Goal: Information Seeking & Learning: Learn about a topic

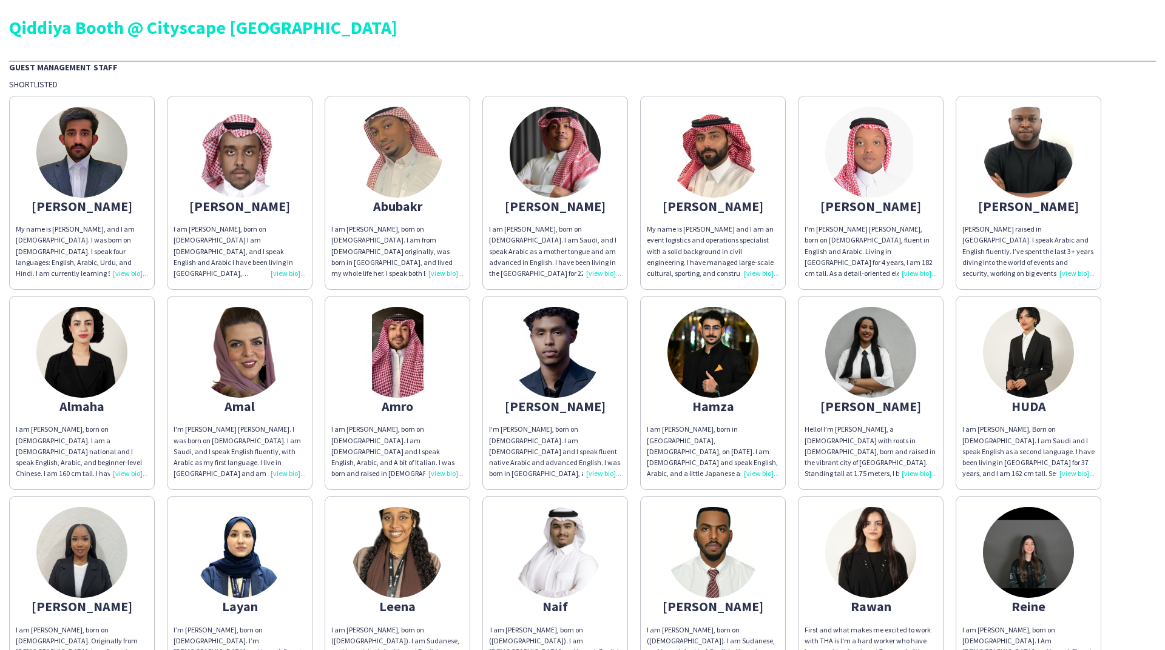
click at [1048, 181] on img at bounding box center [1028, 152] width 91 height 91
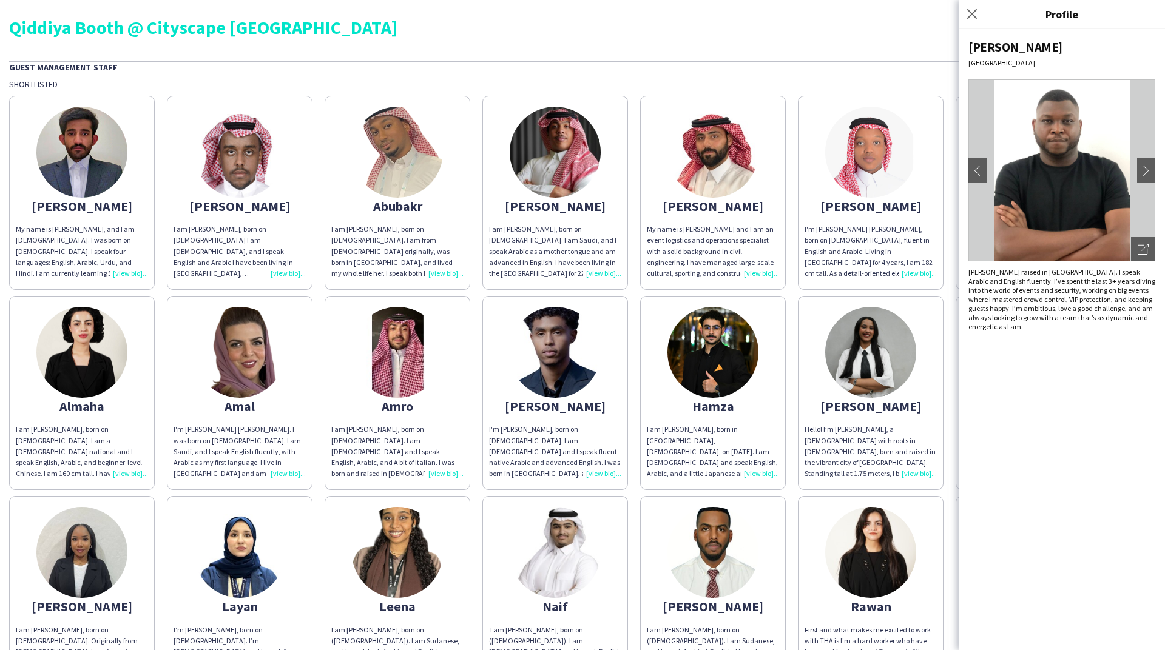
click at [897, 170] on img at bounding box center [870, 152] width 91 height 91
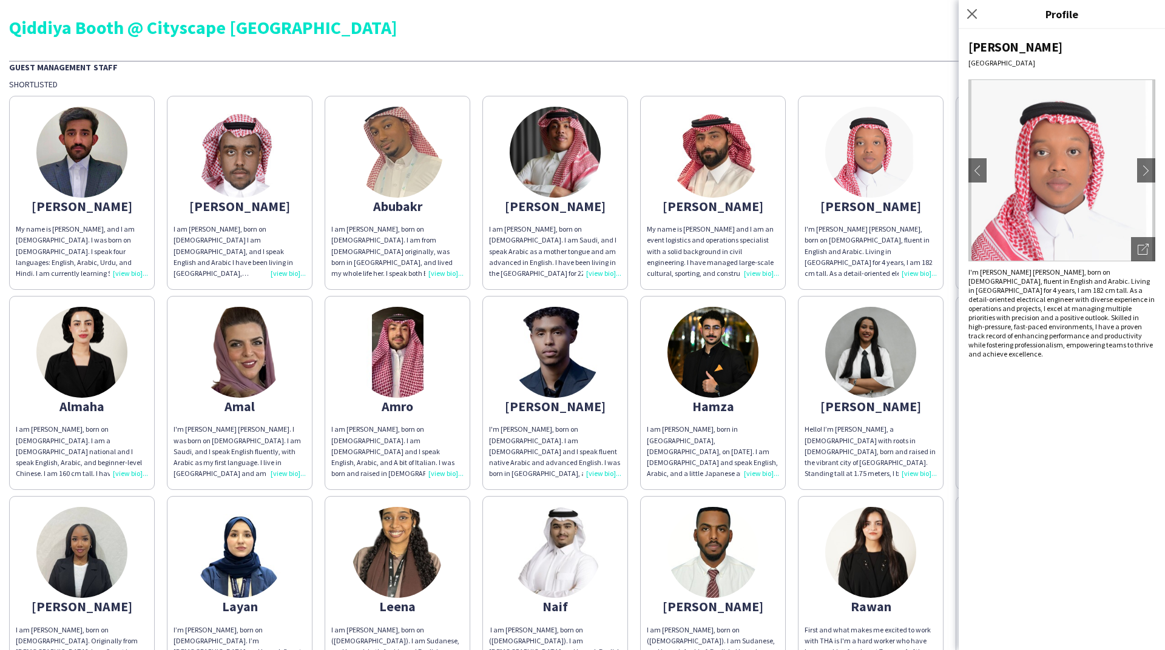
click at [755, 164] on img at bounding box center [712, 152] width 91 height 91
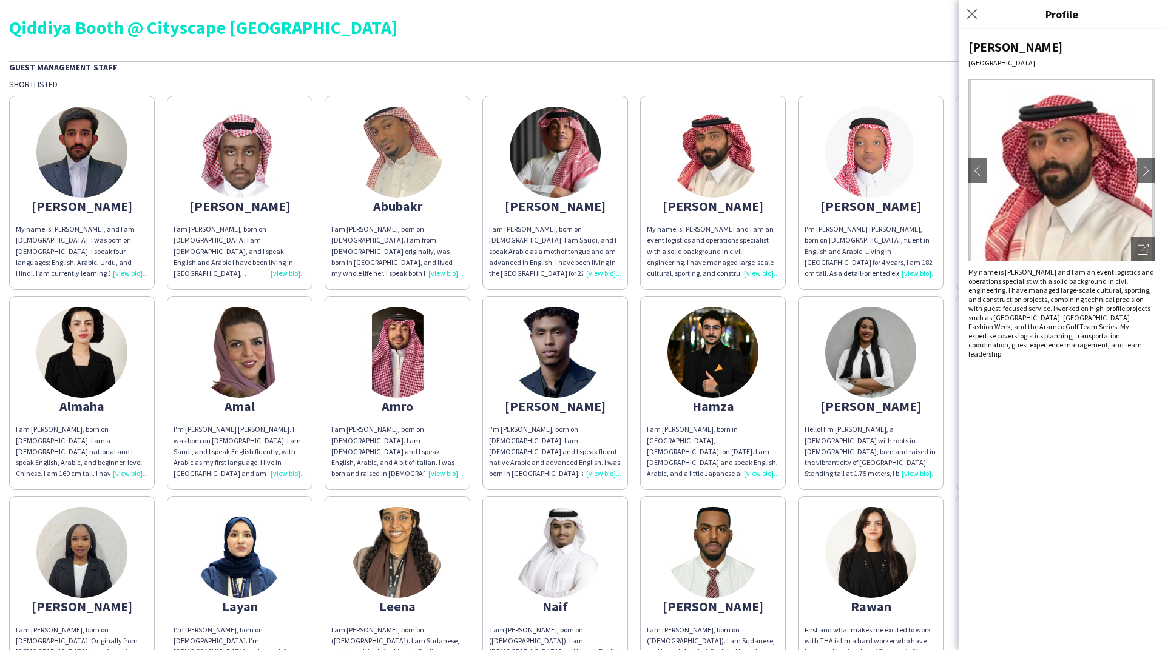
click at [712, 161] on img at bounding box center [712, 152] width 91 height 91
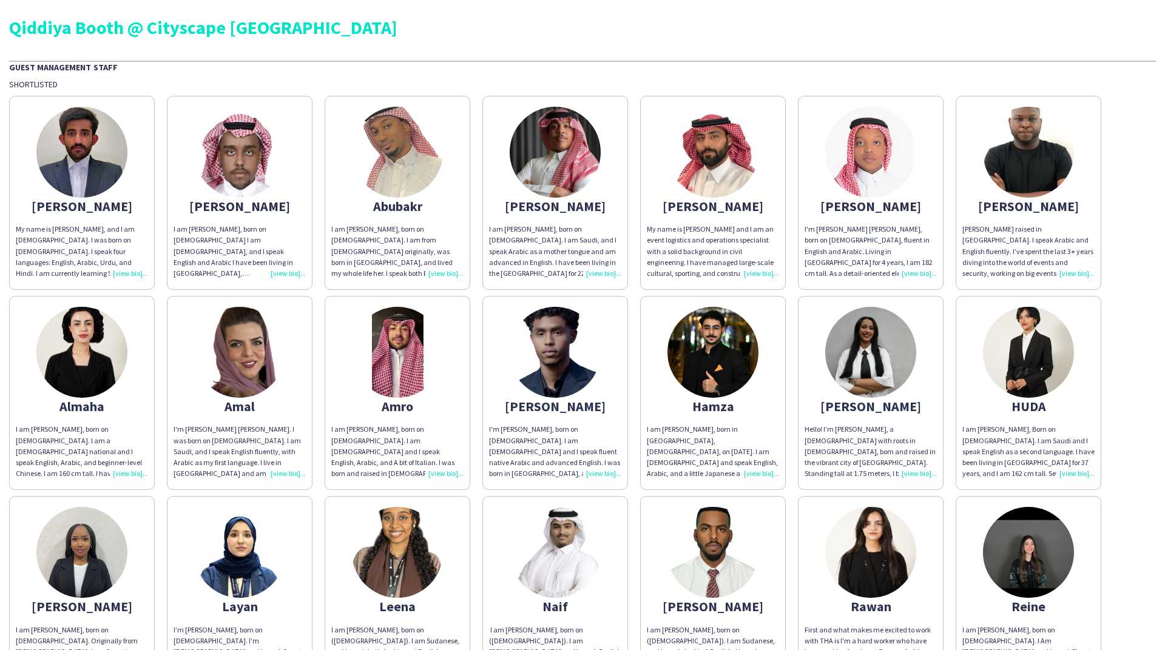
click at [535, 155] on img at bounding box center [555, 152] width 91 height 91
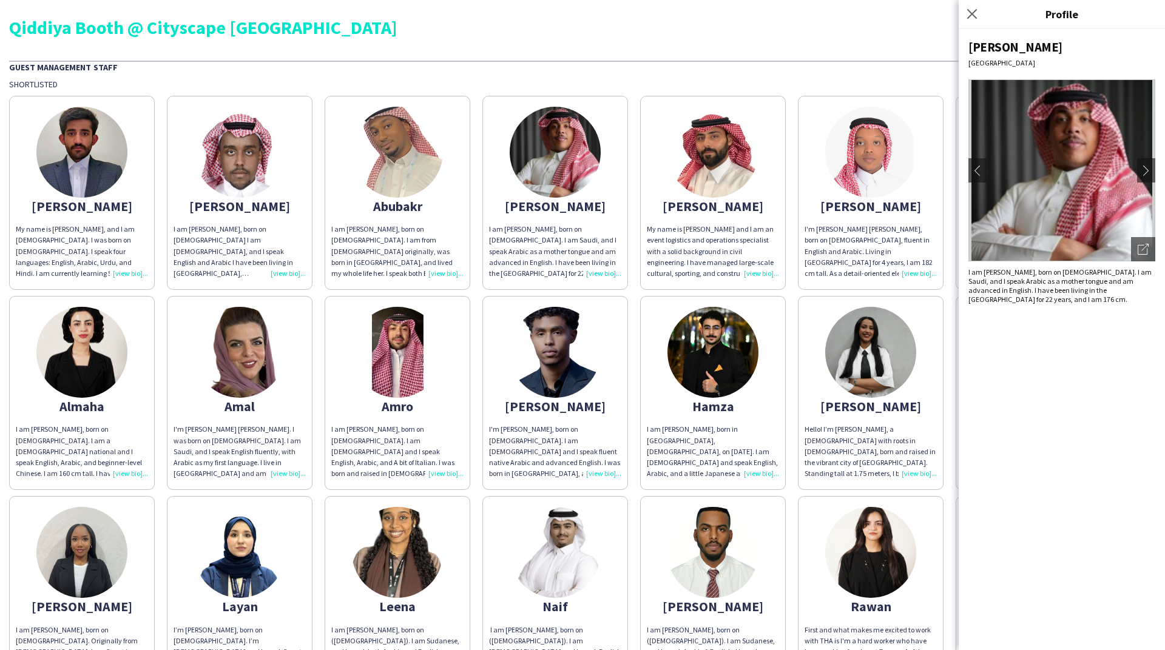
click at [446, 140] on app-share-pages-crew-card "Abubakr I am [PERSON_NAME], born on [DEMOGRAPHIC_DATA]. I am from [DEMOGRAPHIC_…" at bounding box center [398, 193] width 146 height 194
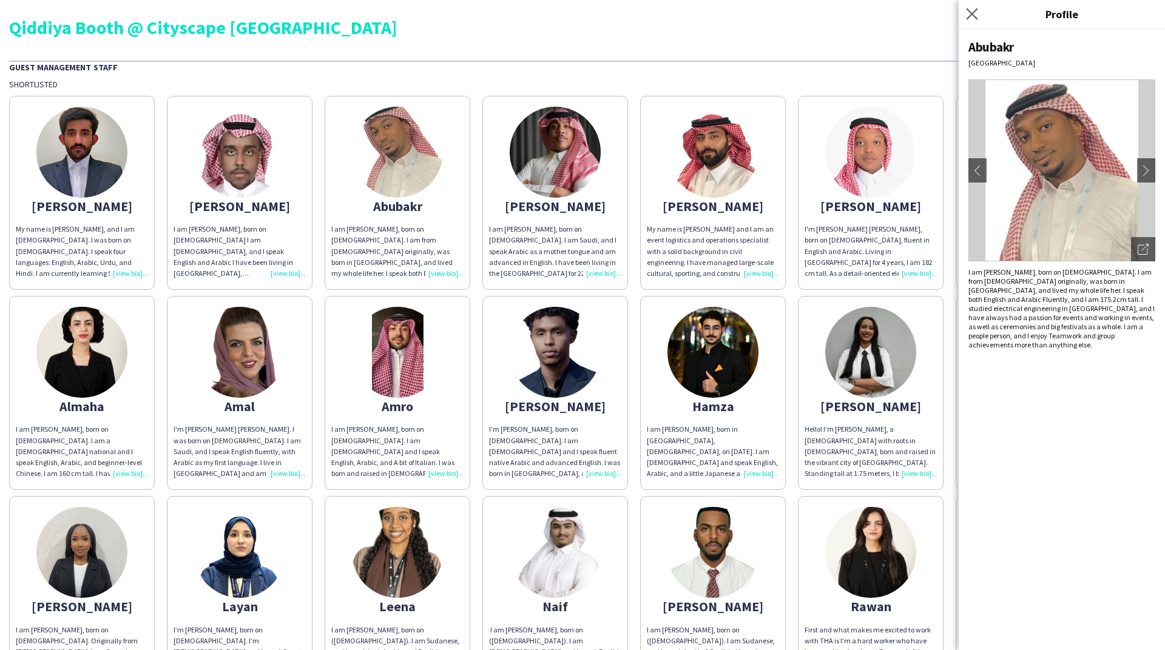
click at [979, 18] on app-icon "Close pop-in" at bounding box center [972, 14] width 18 height 18
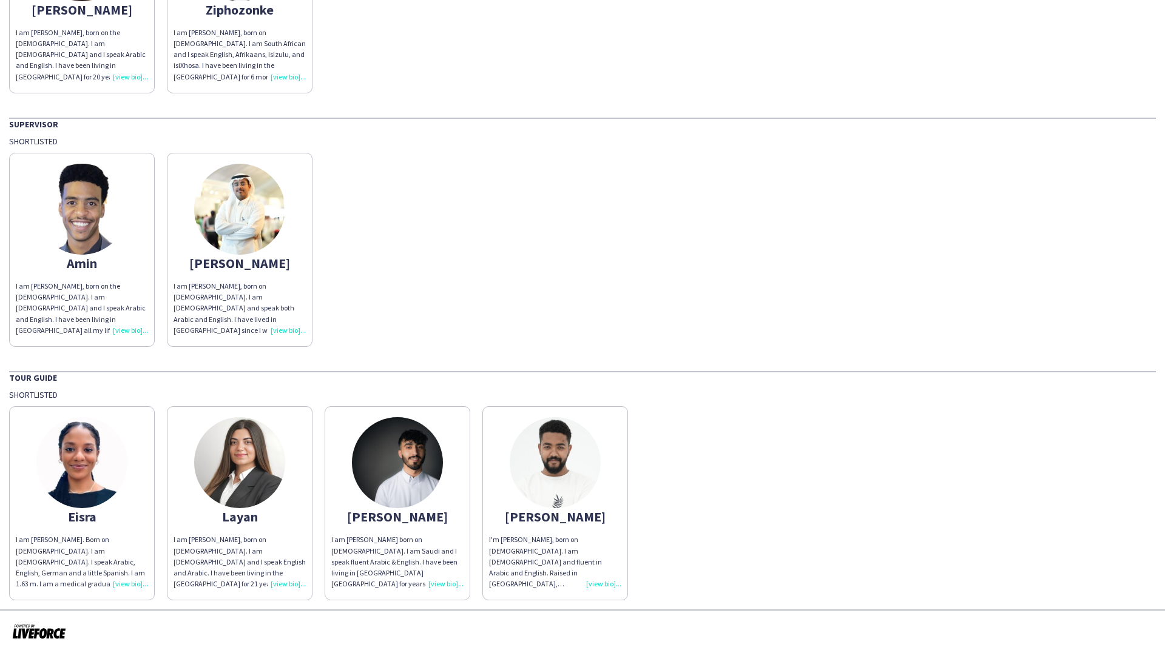
click at [93, 456] on img at bounding box center [81, 462] width 91 height 91
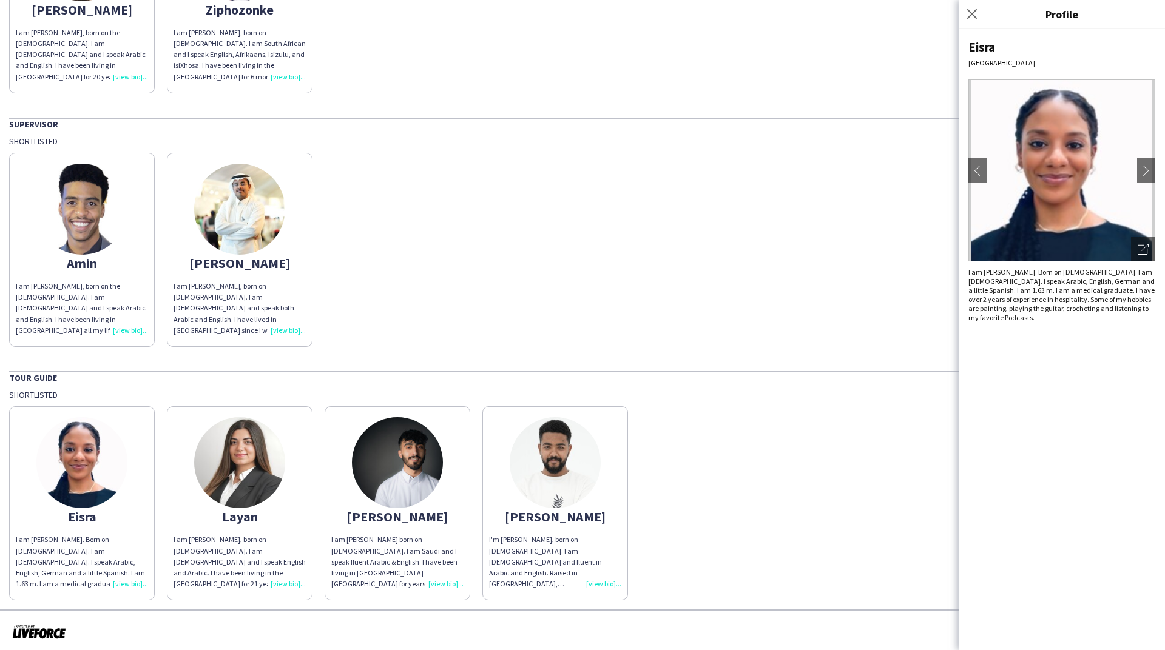
click at [256, 464] on img at bounding box center [239, 462] width 91 height 91
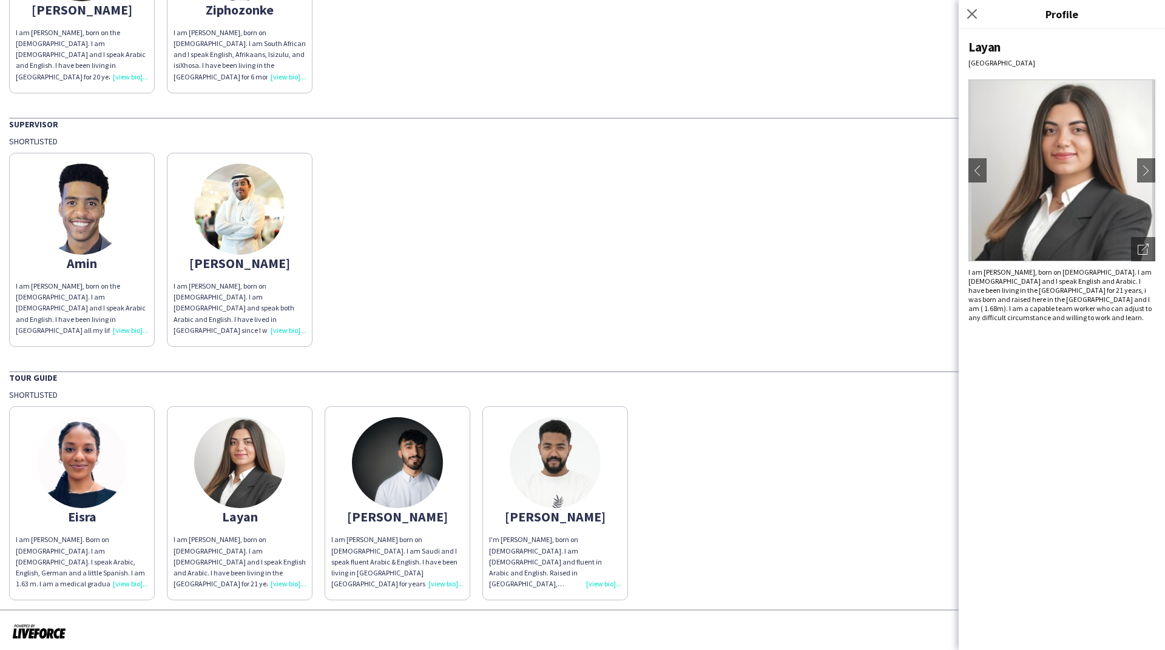
click at [408, 474] on img at bounding box center [397, 462] width 91 height 91
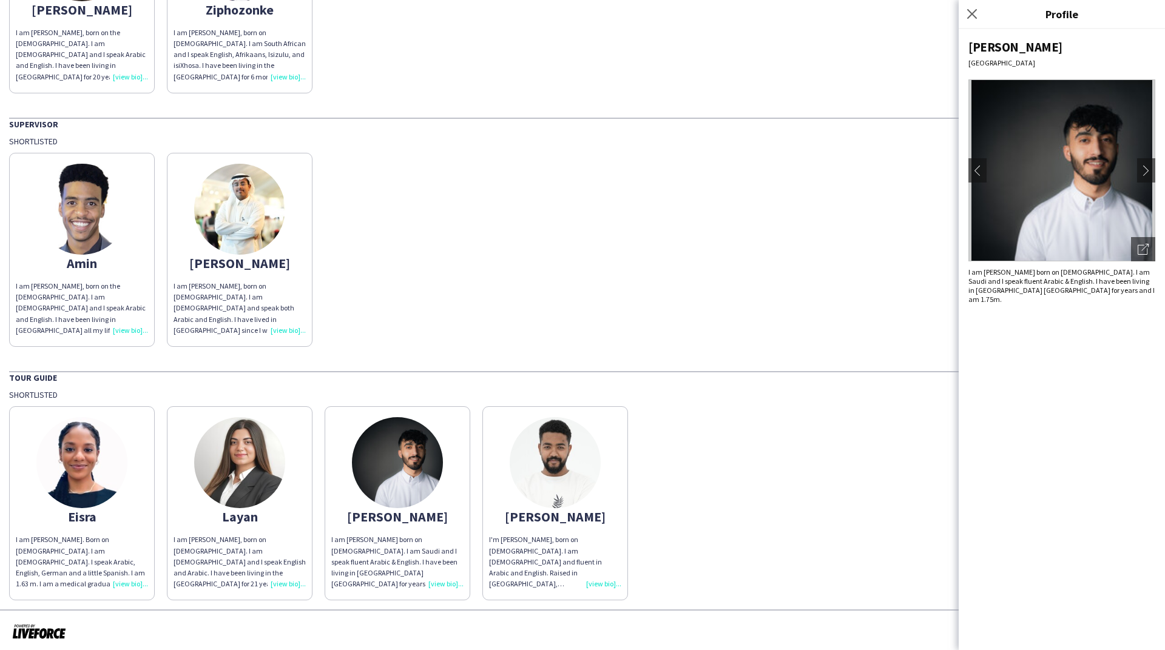
click at [530, 464] on img at bounding box center [555, 462] width 91 height 91
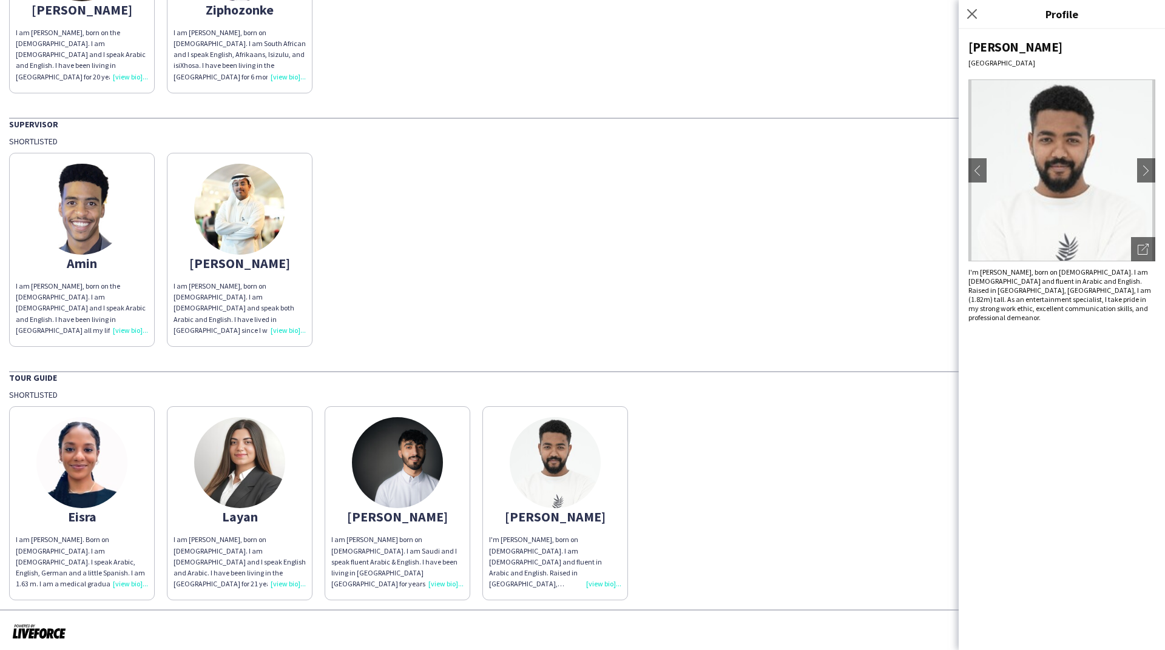
click at [249, 195] on img at bounding box center [239, 209] width 91 height 91
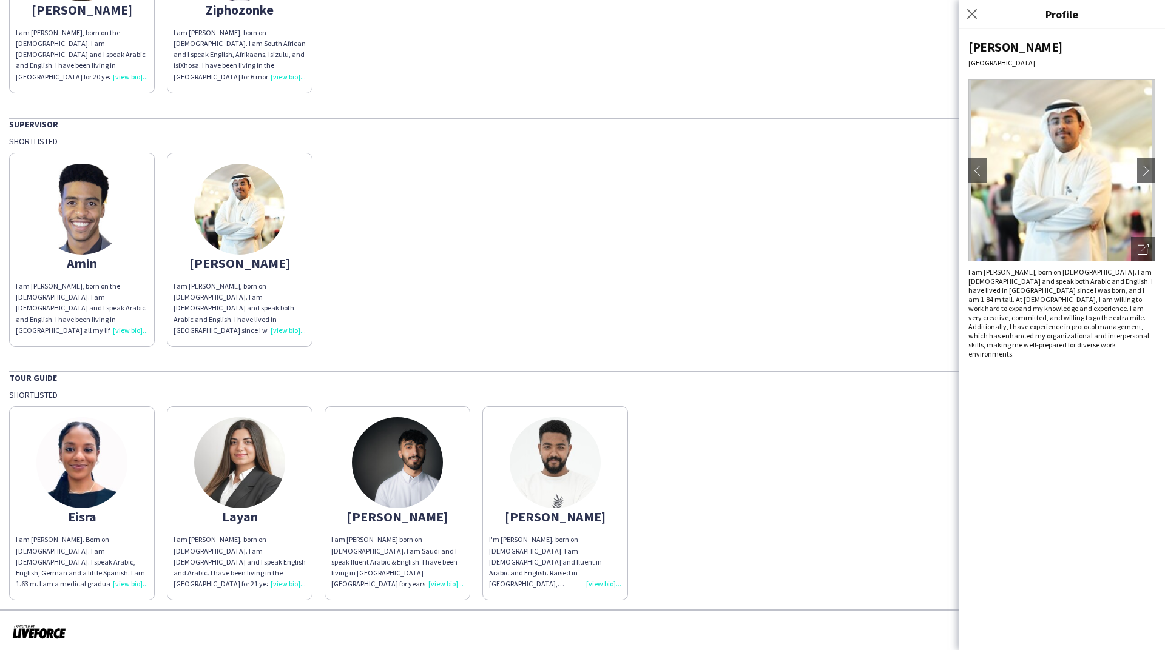
click at [516, 204] on div "[PERSON_NAME] am [PERSON_NAME], born on the [DEMOGRAPHIC_DATA]. I am [DEMOGRAPH…" at bounding box center [582, 247] width 1147 height 200
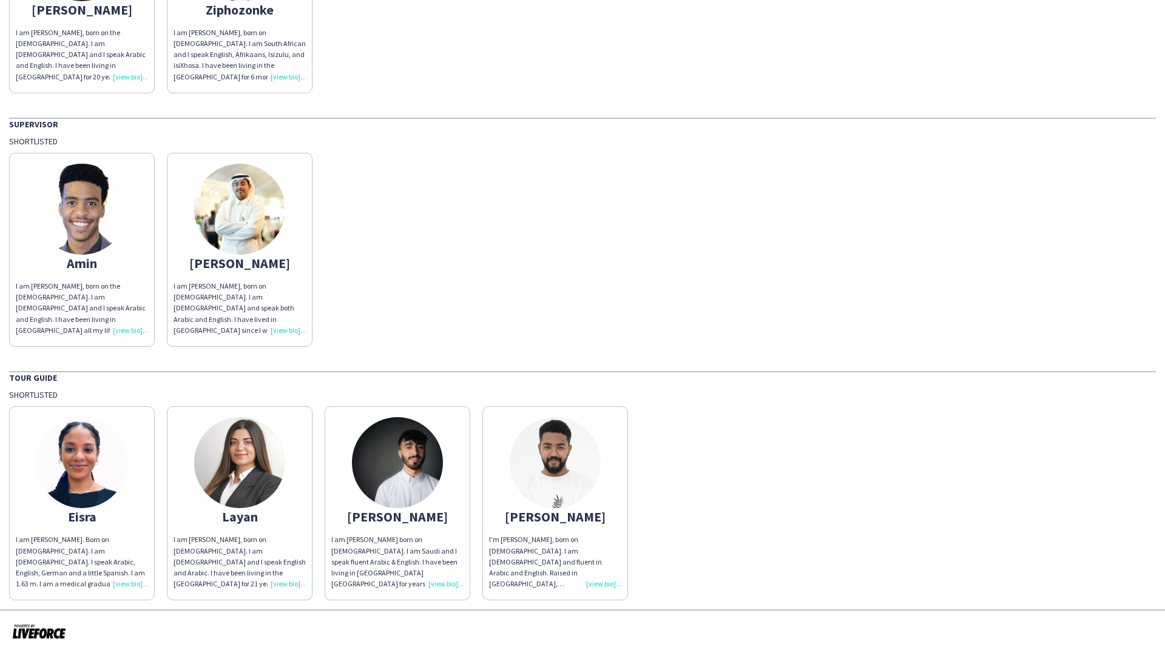
click at [83, 212] on img at bounding box center [81, 209] width 91 height 91
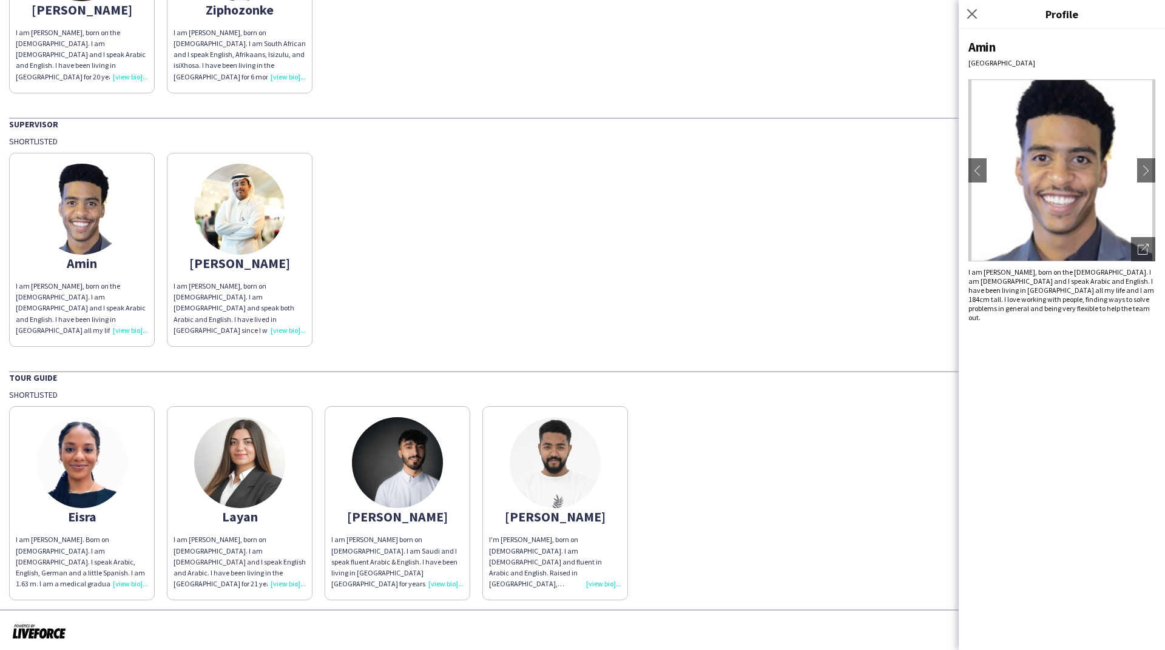
click at [527, 255] on div "[PERSON_NAME] am [PERSON_NAME], born on the [DEMOGRAPHIC_DATA]. I am [DEMOGRAPH…" at bounding box center [582, 247] width 1147 height 200
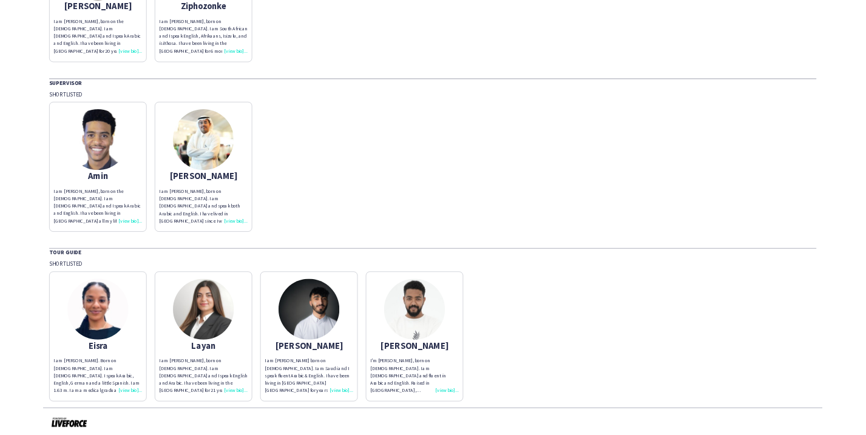
scroll to position [798, 0]
